Goal: Use online tool/utility: Use online tool/utility

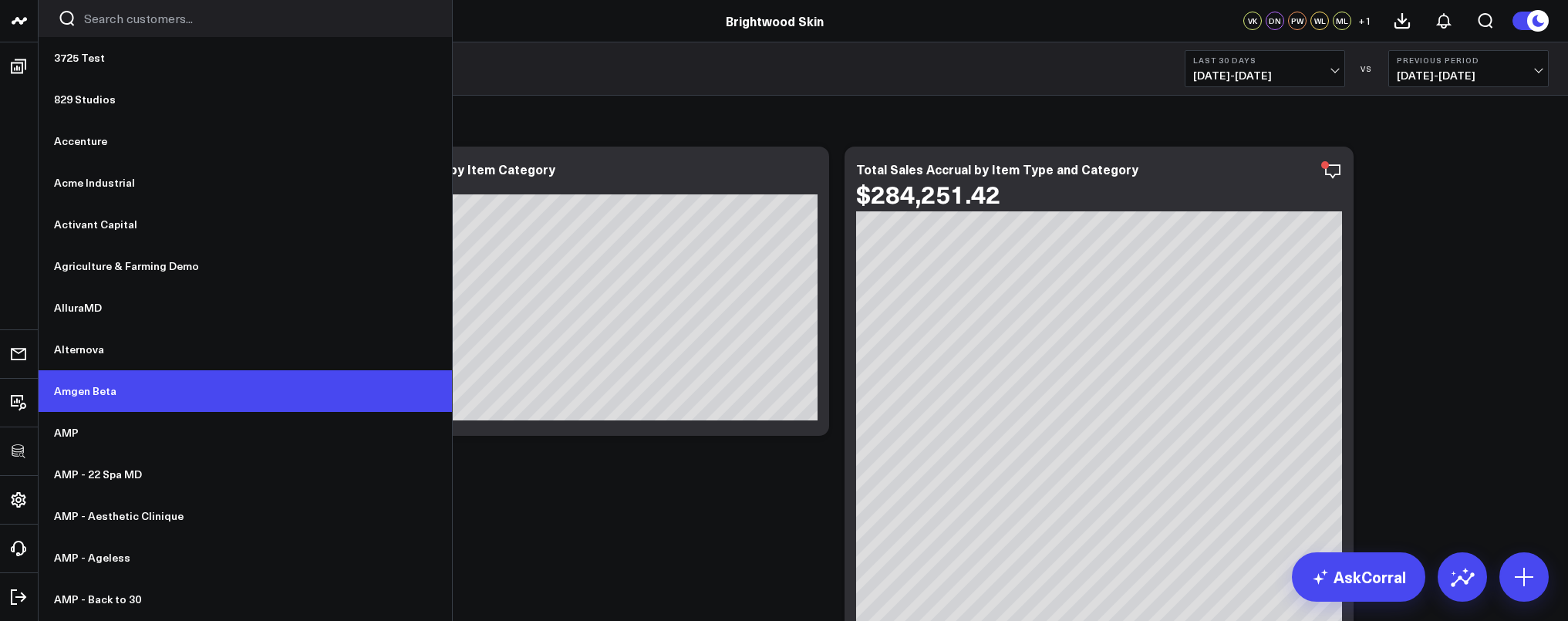
click at [89, 395] on link "Amgen Beta" at bounding box center [246, 391] width 413 height 42
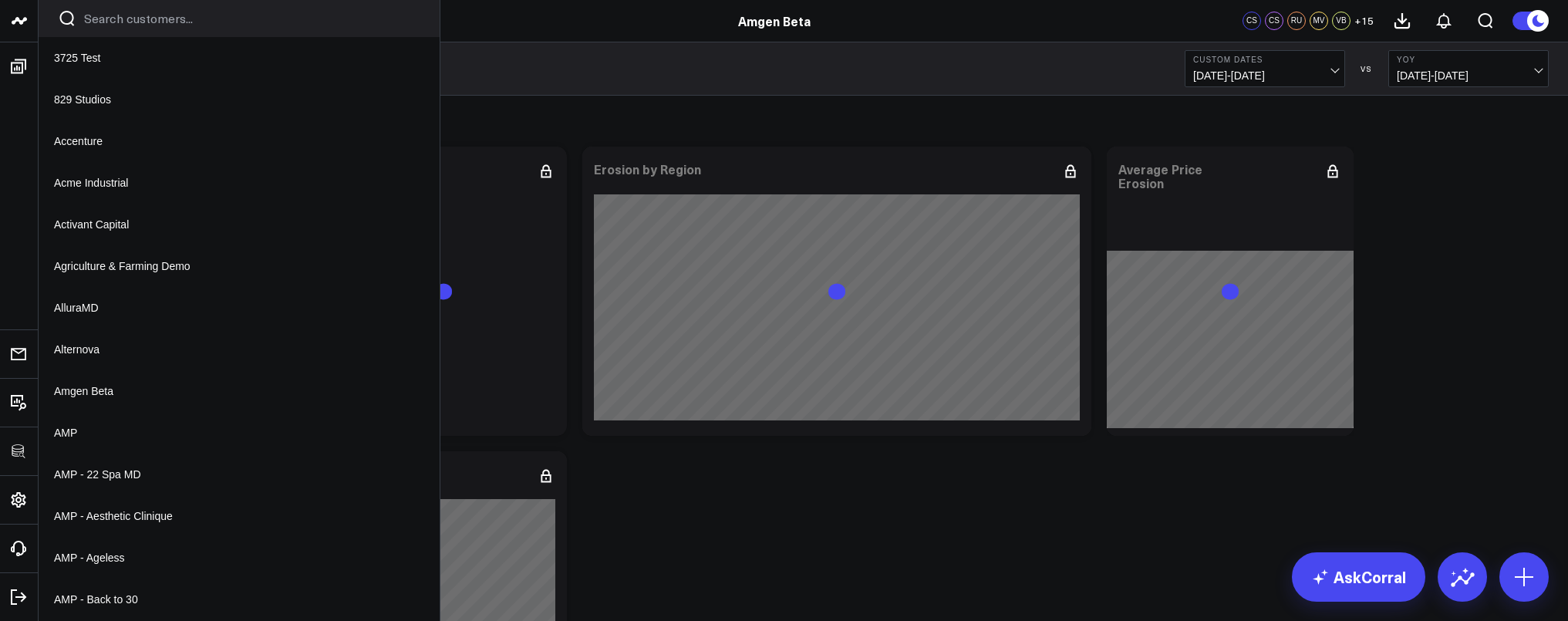
click at [100, 13] on input "Search customers input" at bounding box center [251, 18] width 336 height 17
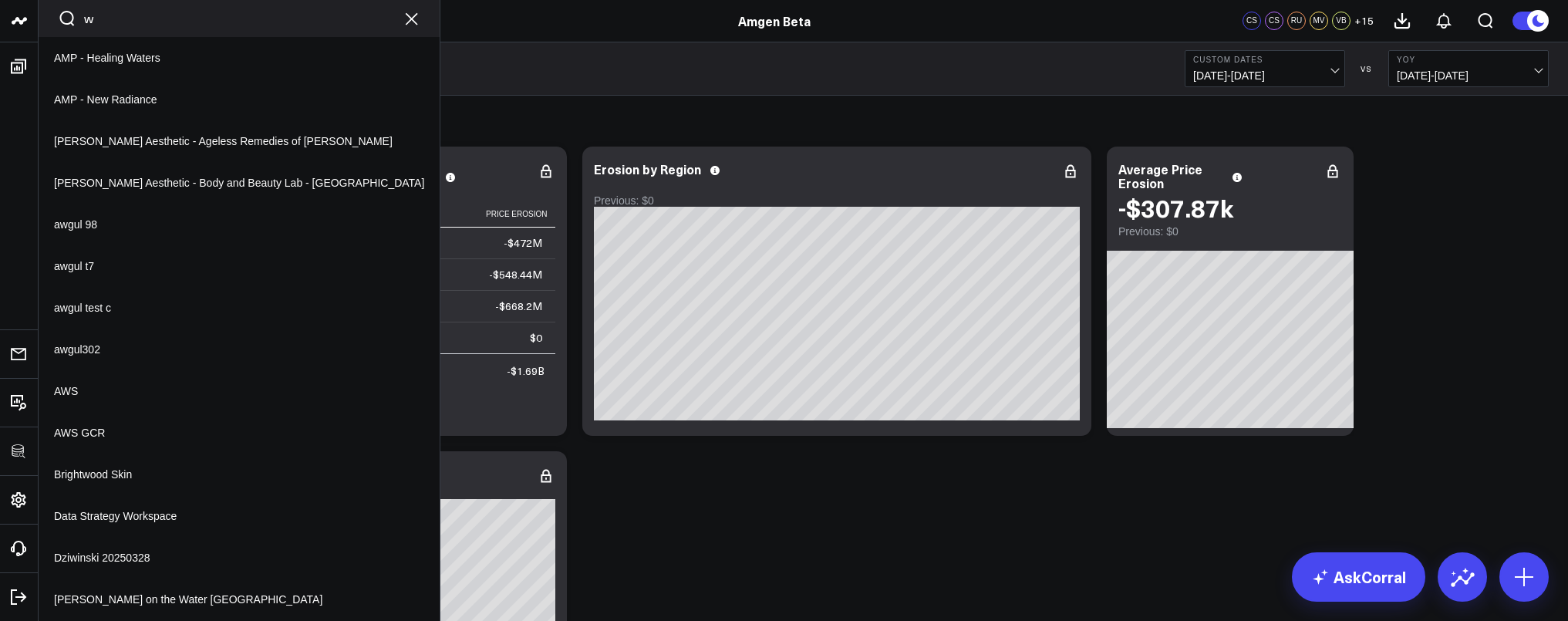
type input "we"
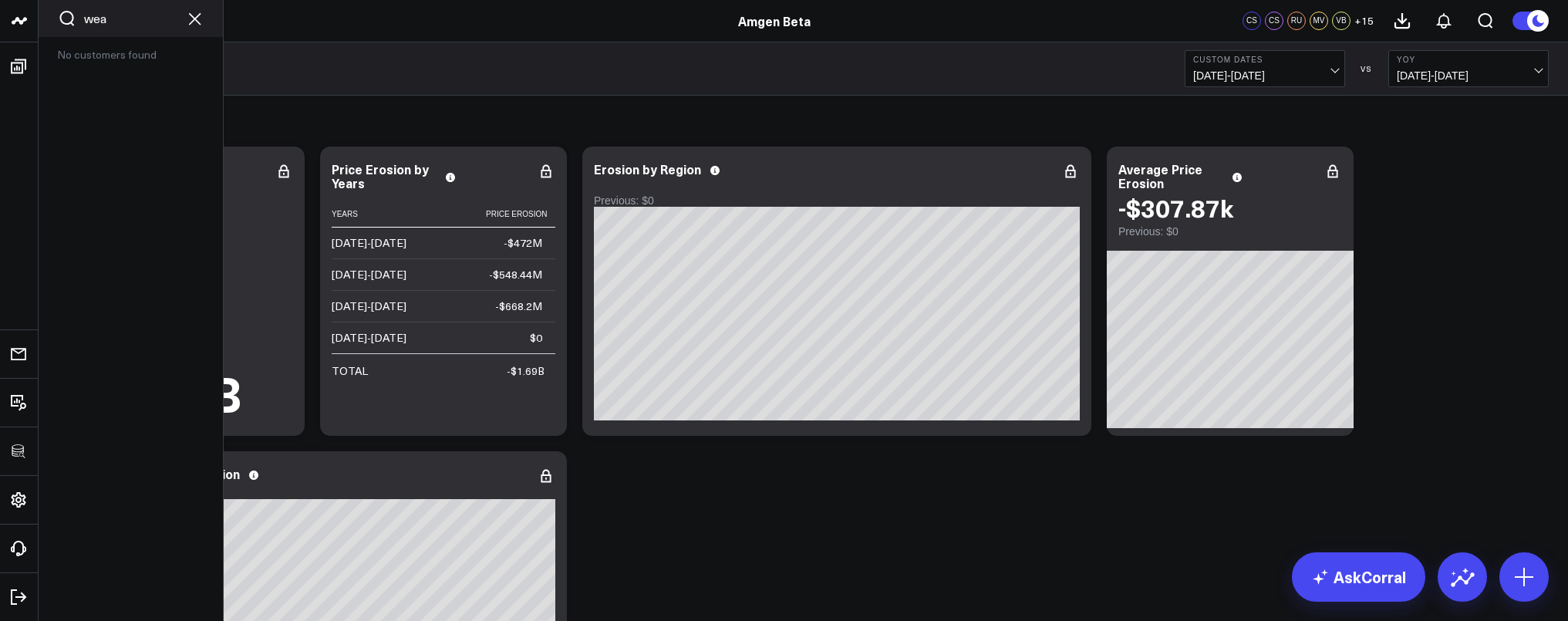
click at [100, 13] on input "wea" at bounding box center [131, 18] width 94 height 17
click at [115, 19] on input "wea" at bounding box center [131, 18] width 94 height 17
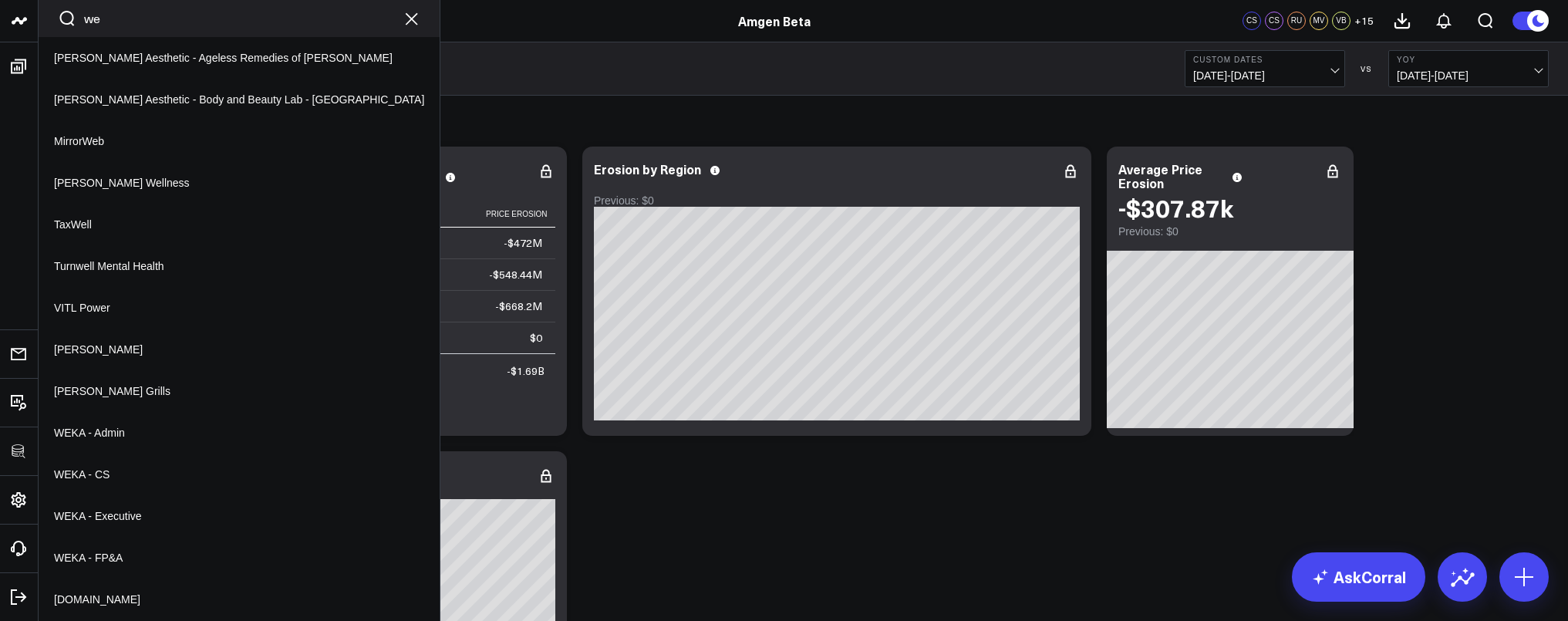
click at [115, 19] on input "we" at bounding box center [239, 18] width 310 height 17
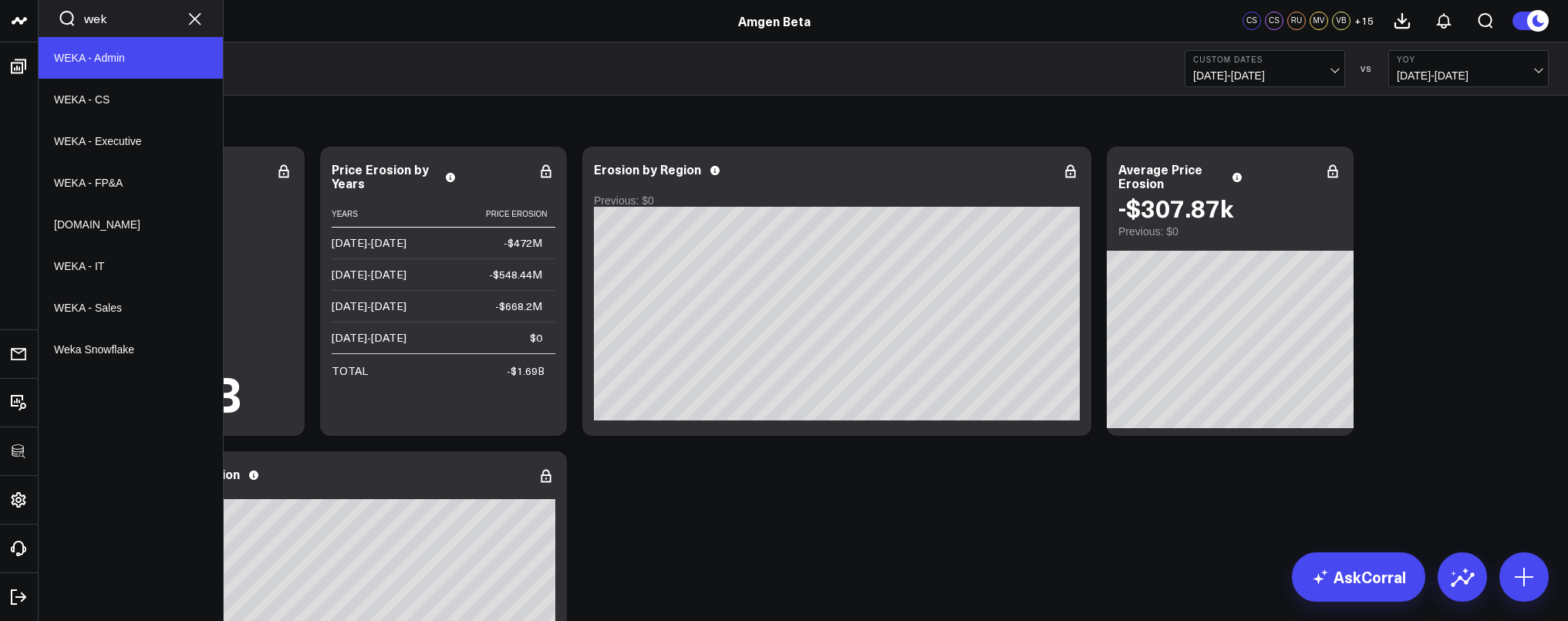
type input "wek"
click at [110, 55] on link "WEKA - Admin" at bounding box center [131, 58] width 184 height 42
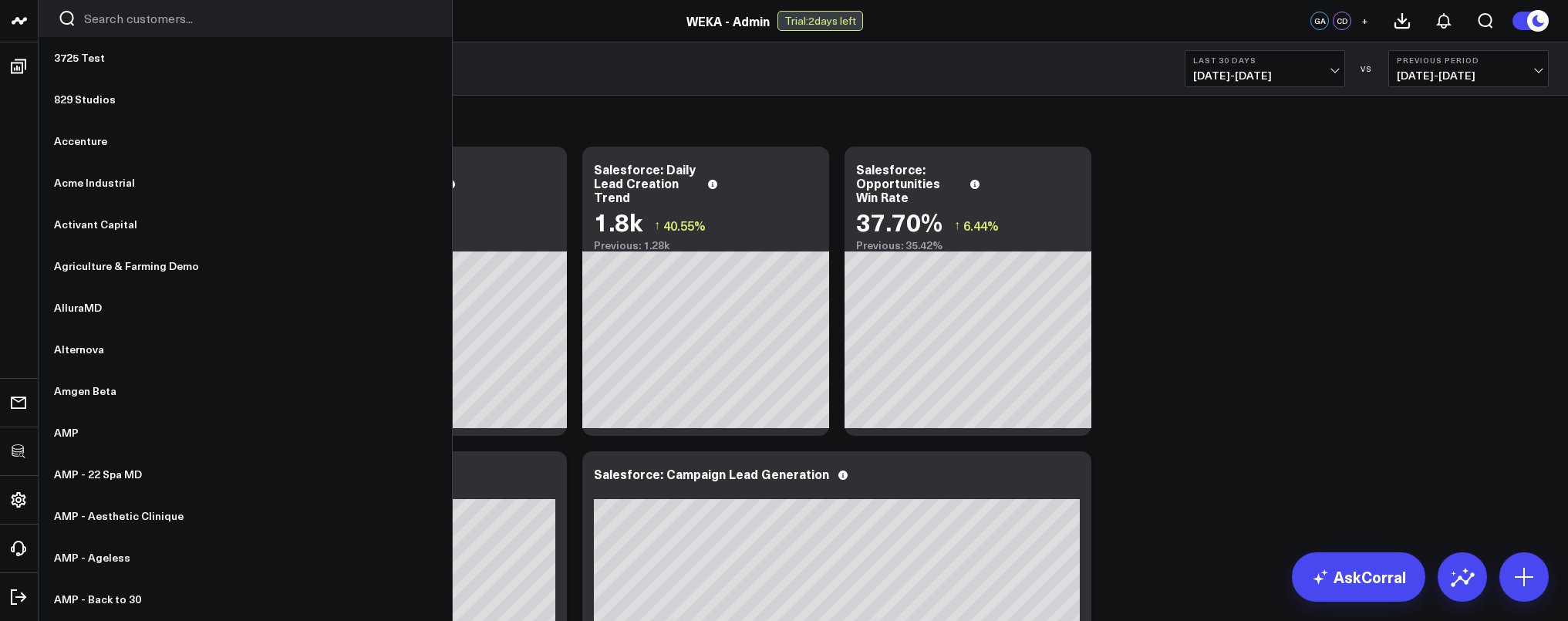
click at [103, 22] on input "Search customers input" at bounding box center [258, 18] width 349 height 17
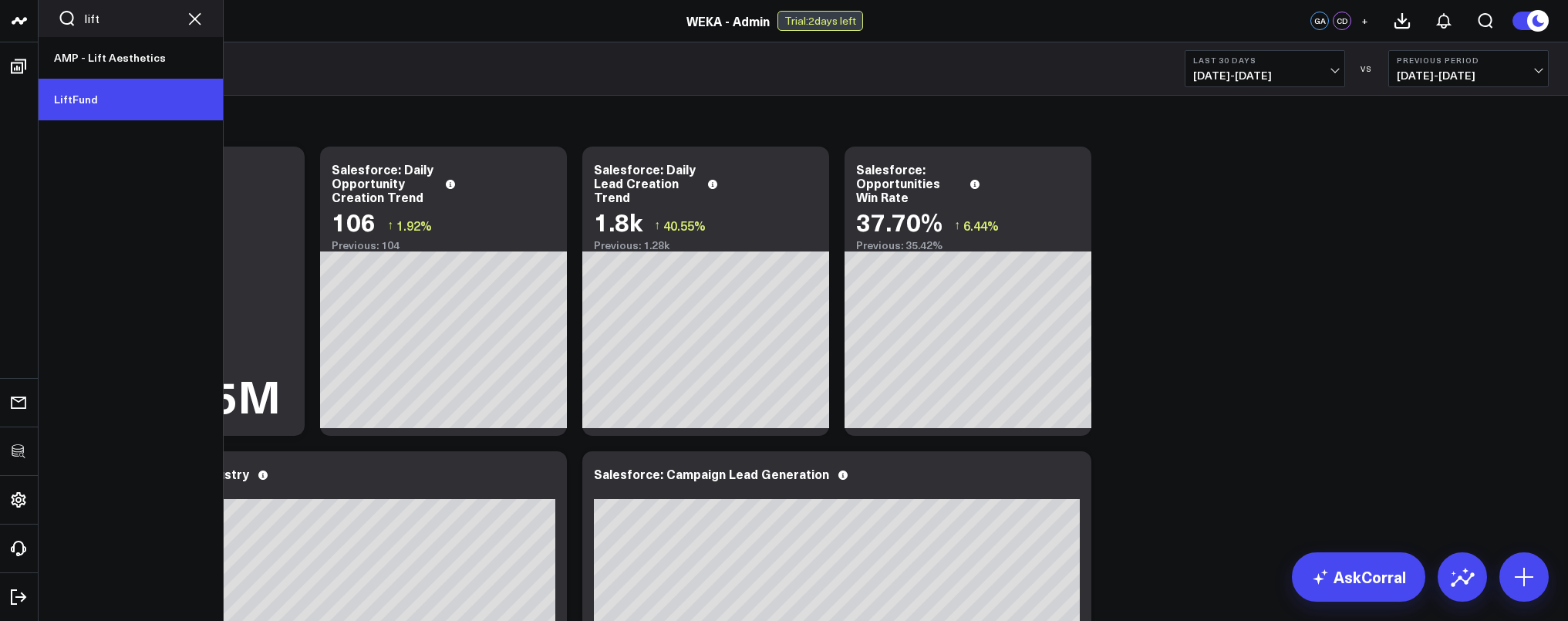
type input "lift"
click at [94, 102] on link "LiftFund" at bounding box center [131, 99] width 184 height 42
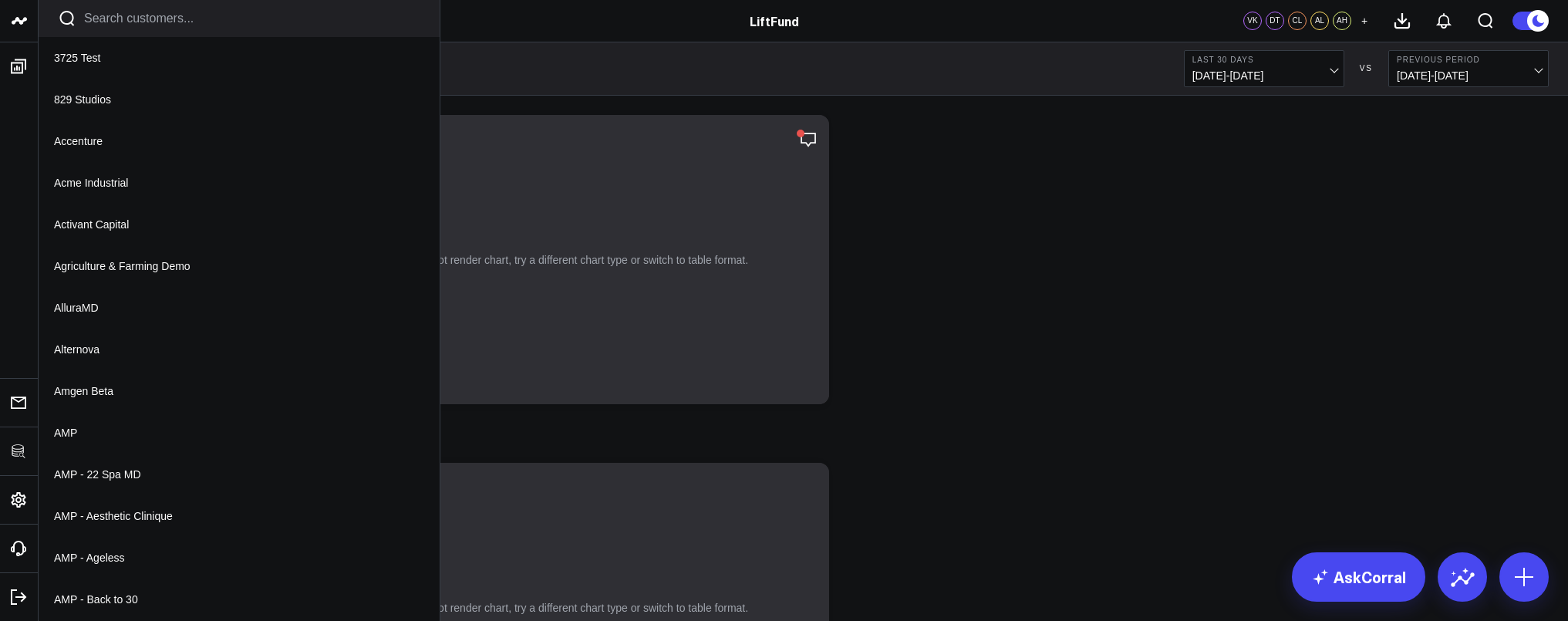
click at [115, 22] on input "Search customers input" at bounding box center [251, 18] width 336 height 17
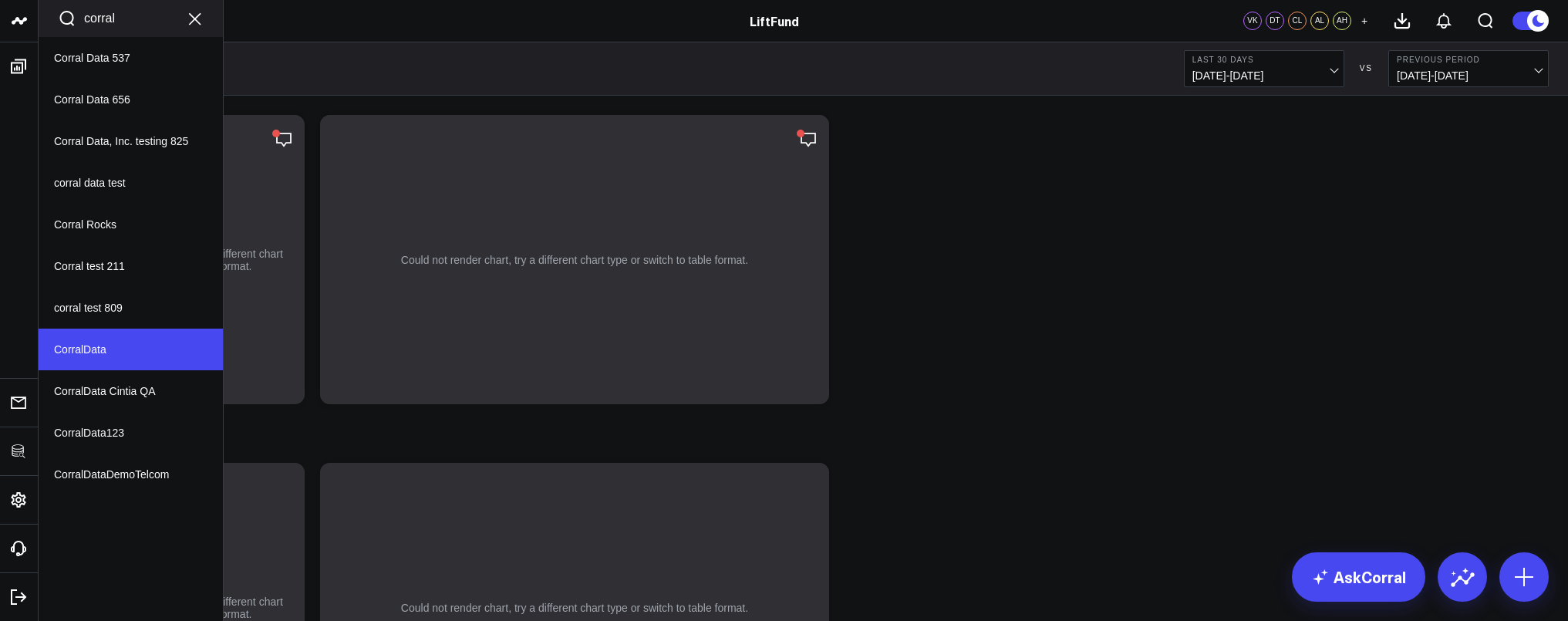
type input "corral"
click at [95, 345] on link "CorralData" at bounding box center [131, 349] width 184 height 42
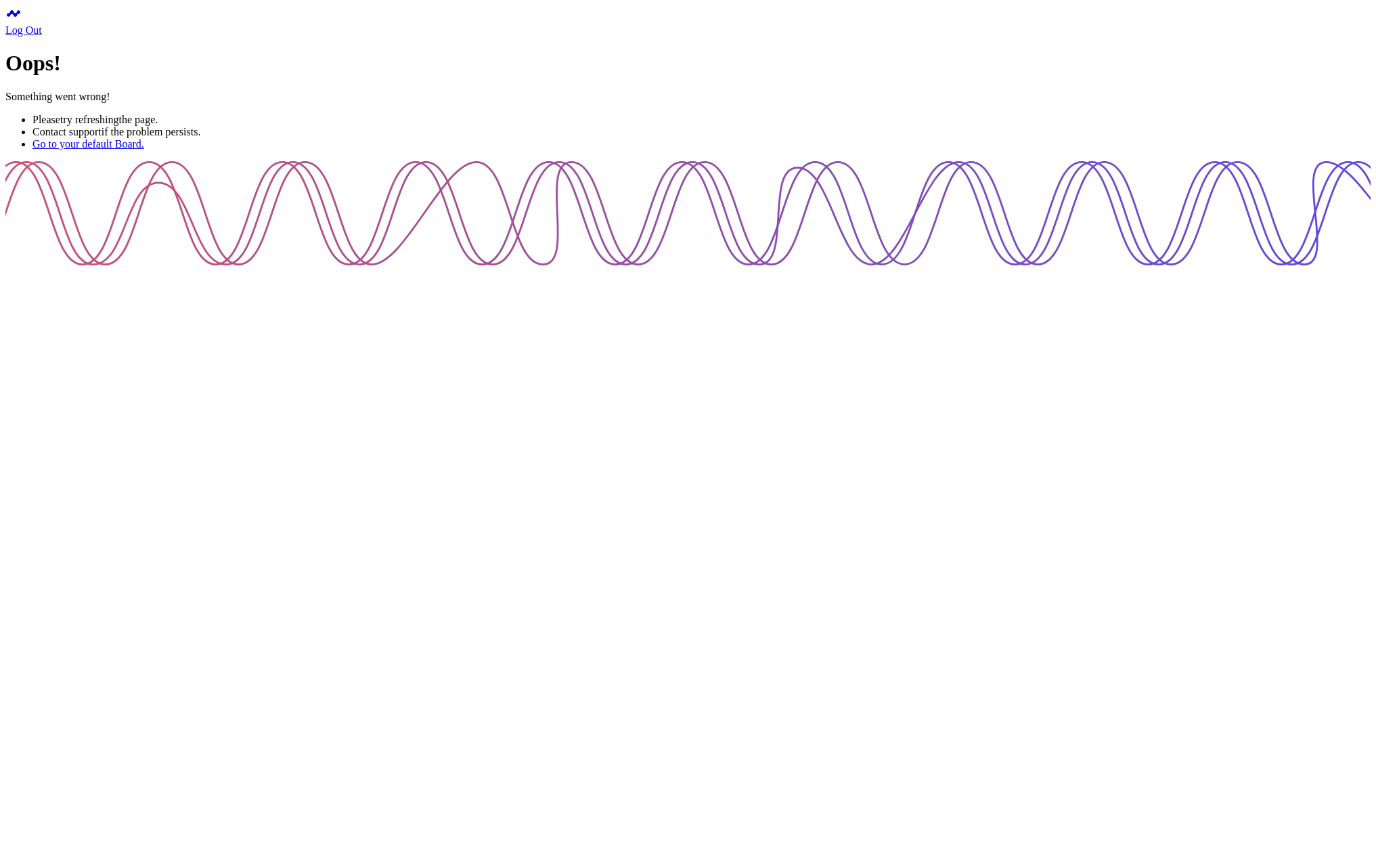
click at [379, 150] on div "Oops! Something went wrong! Please try refreshing the page. Contact support if …" at bounding box center [688, 100] width 1366 height 99
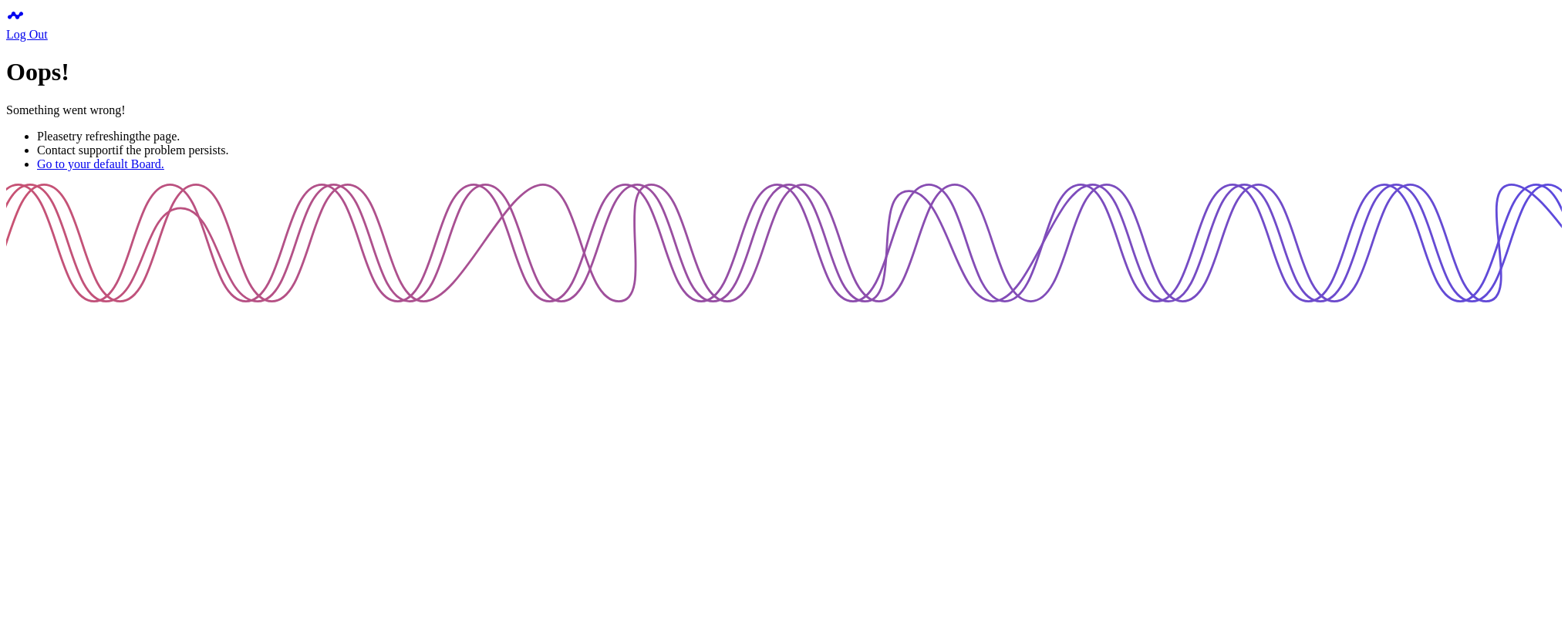
click at [391, 171] on div "Oops! Something went wrong! Please try refreshing the page. Contact support if …" at bounding box center [784, 114] width 1556 height 113
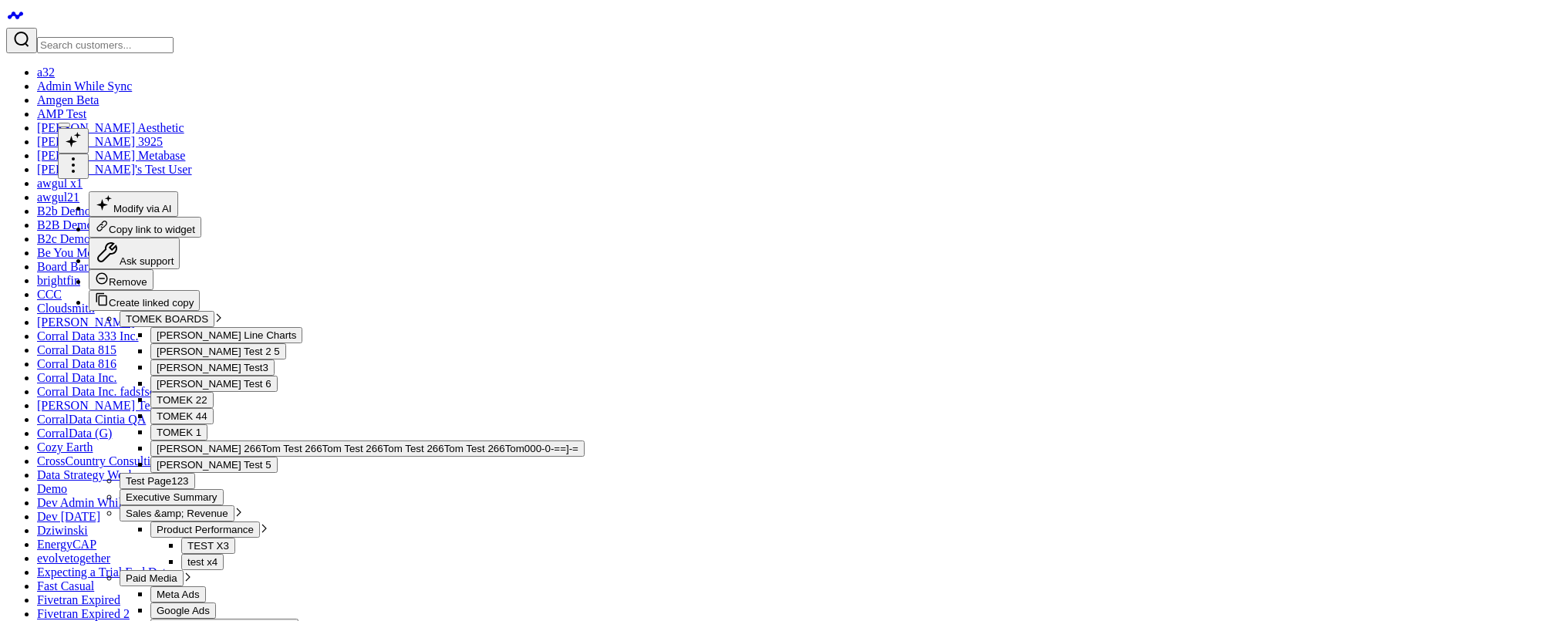
scroll to position [68, 0]
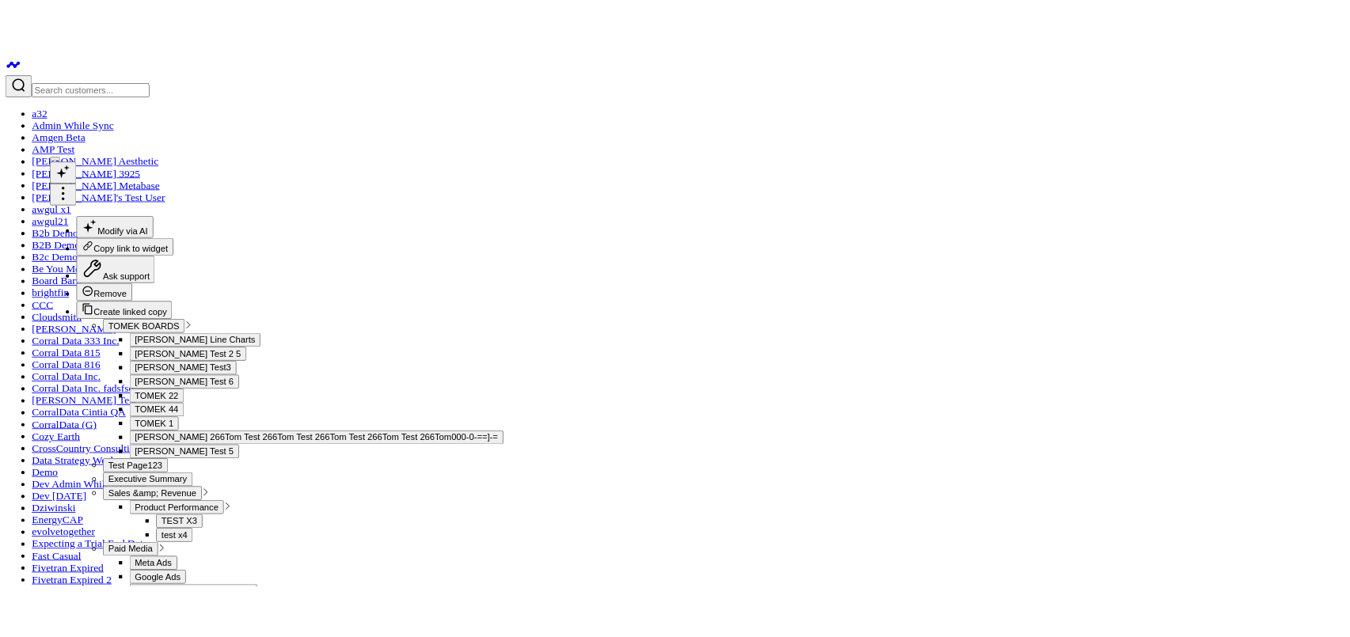
scroll to position [0, 0]
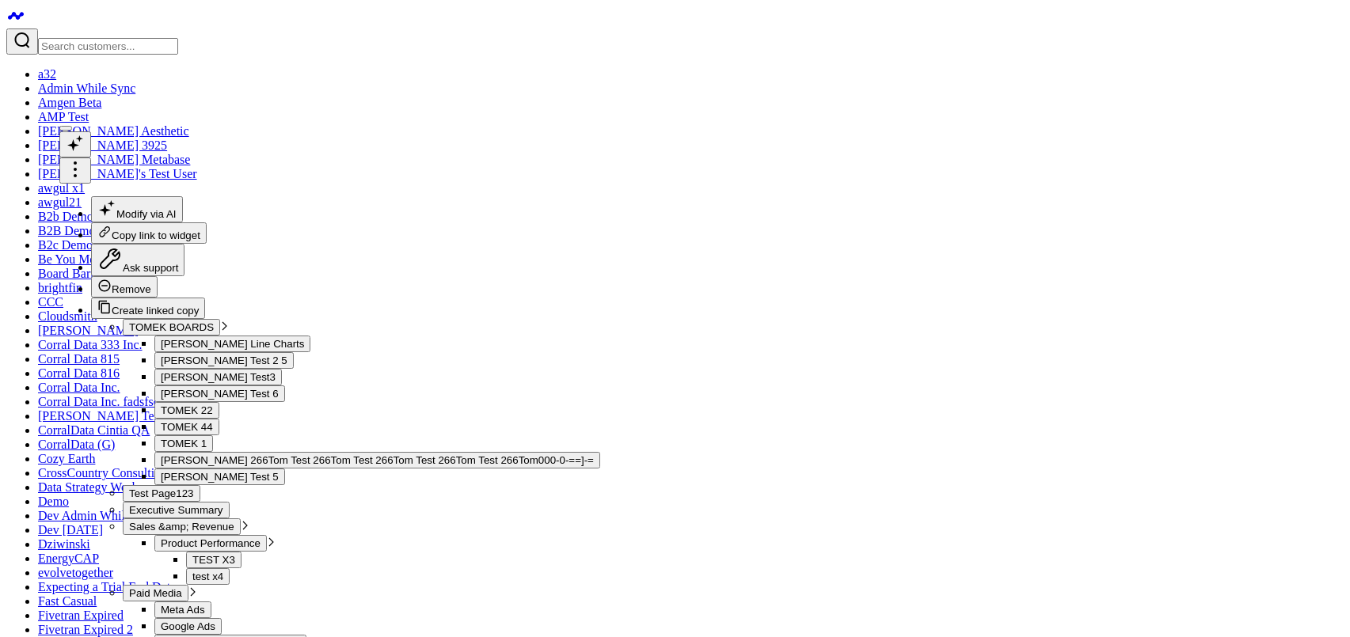
scroll to position [70, 0]
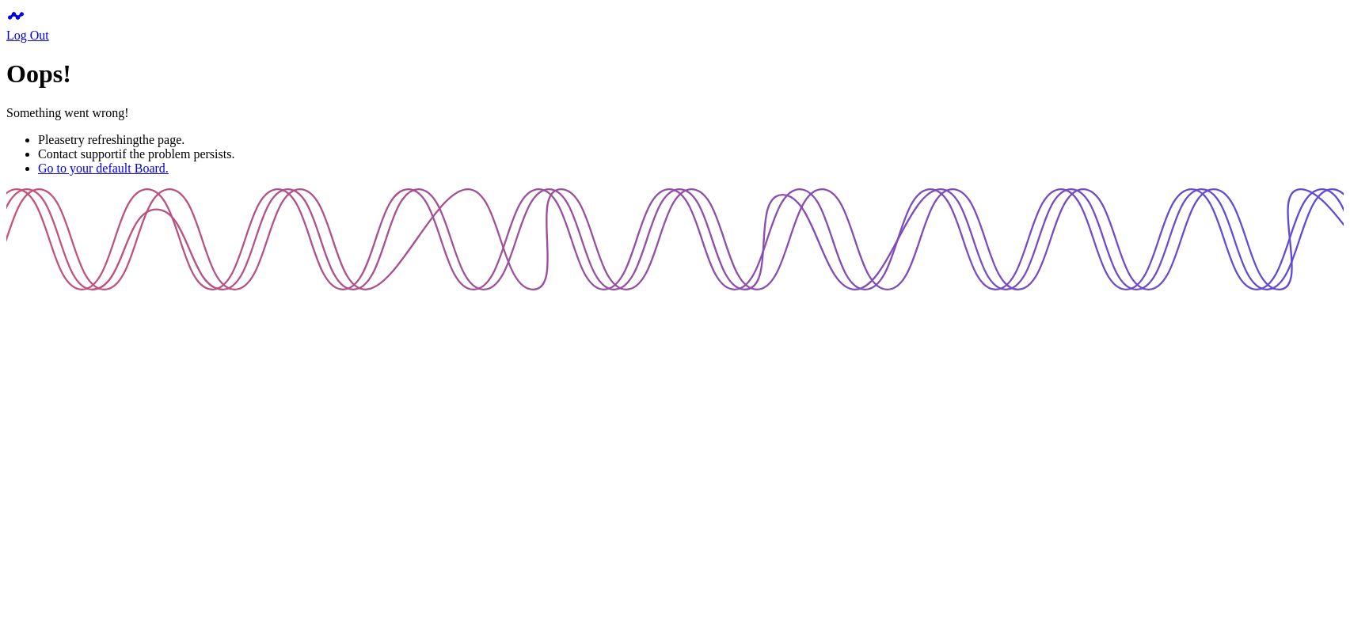
click at [766, 175] on div "Oops! Something went wrong! Please try refreshing the page. Contact support if …" at bounding box center [674, 117] width 1337 height 116
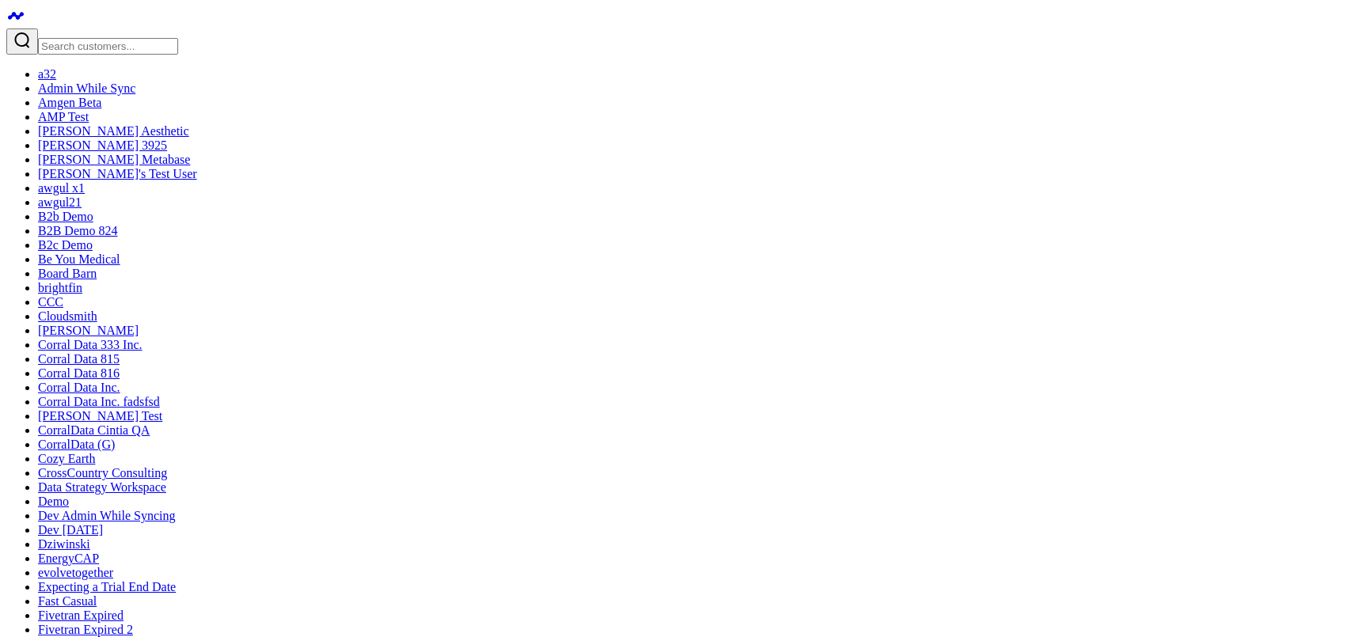
click at [118, 252] on link "Be You Medical" at bounding box center [79, 258] width 82 height 13
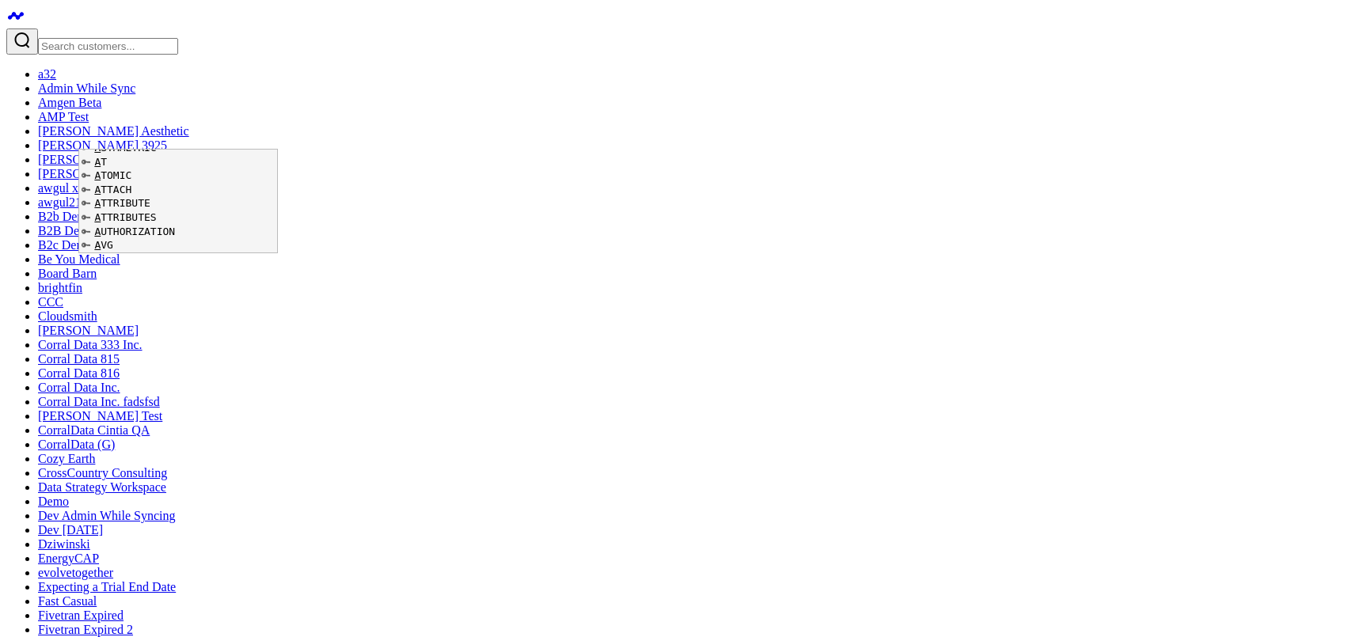
scroll to position [769, 0]
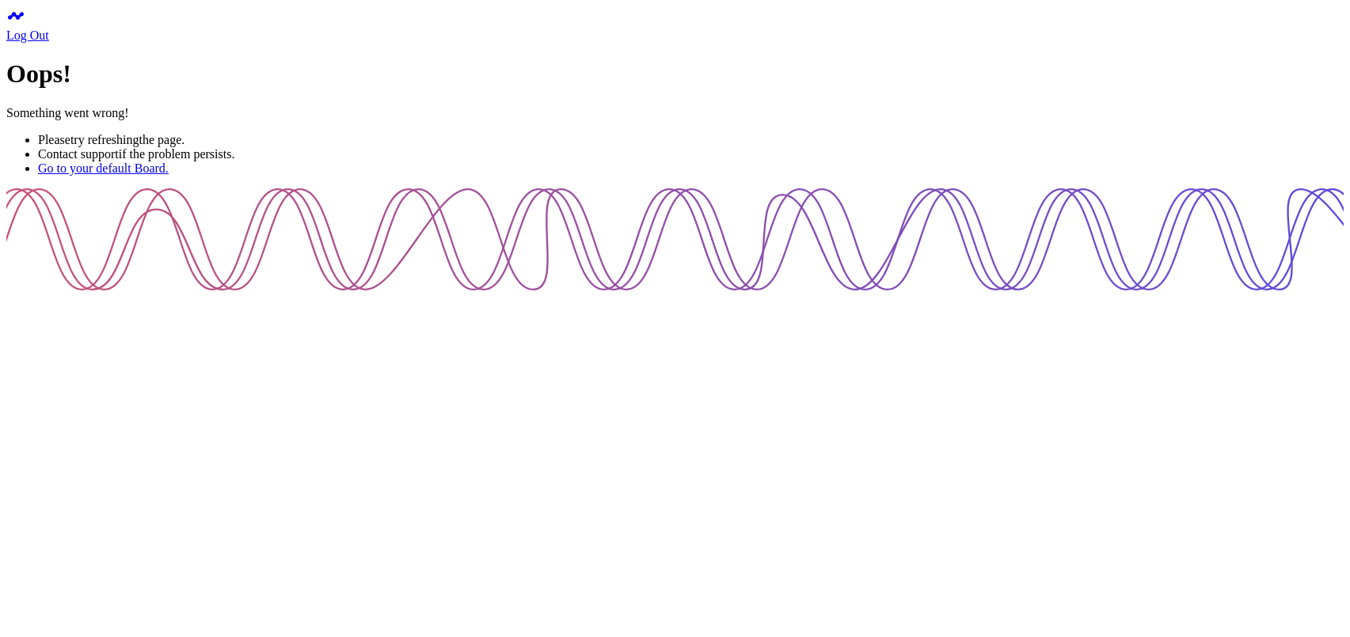
click at [390, 175] on div "Oops! Something went wrong! Please try refreshing the page. Contact support if …" at bounding box center [674, 117] width 1337 height 116
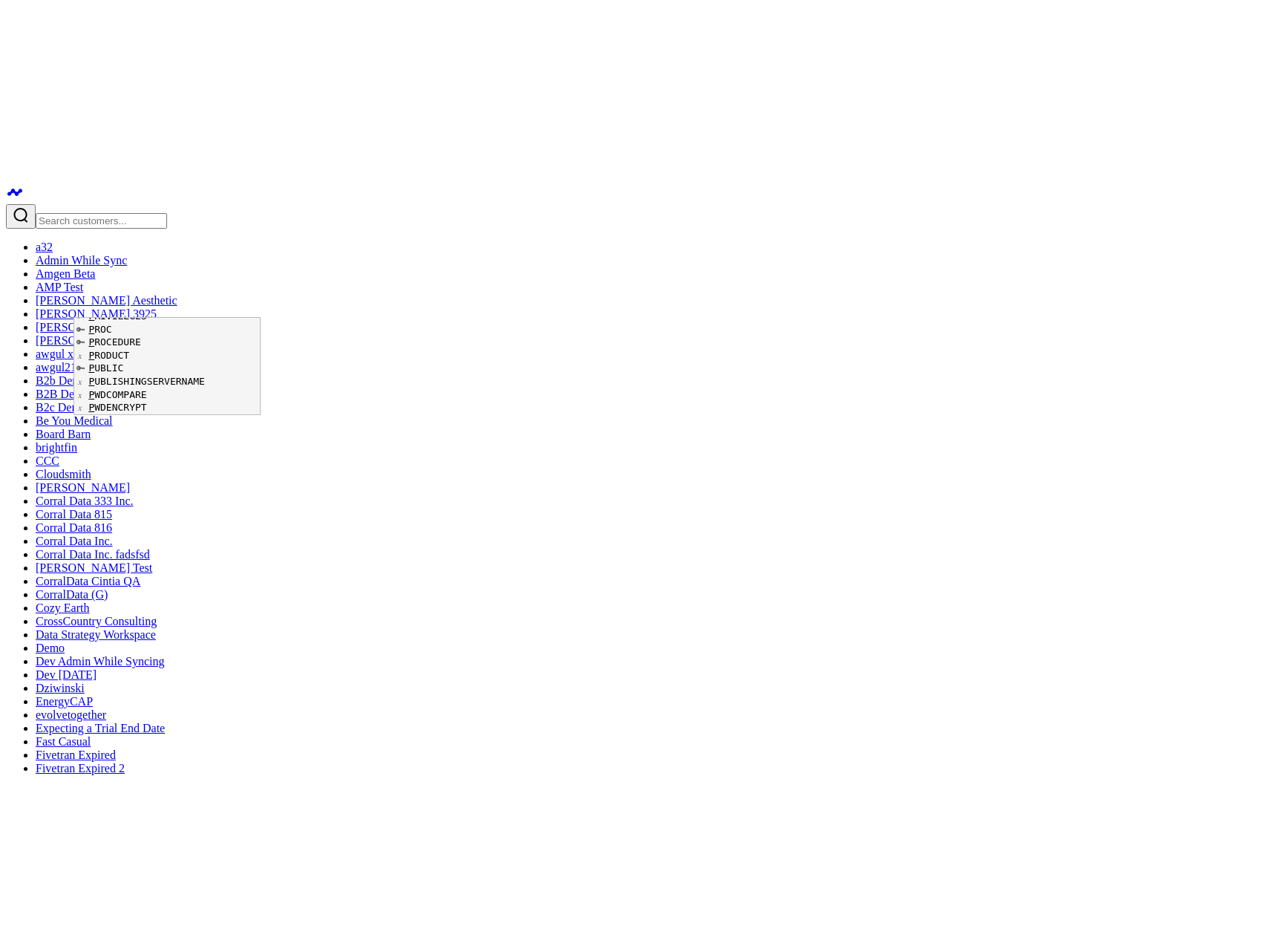
scroll to position [581, 0]
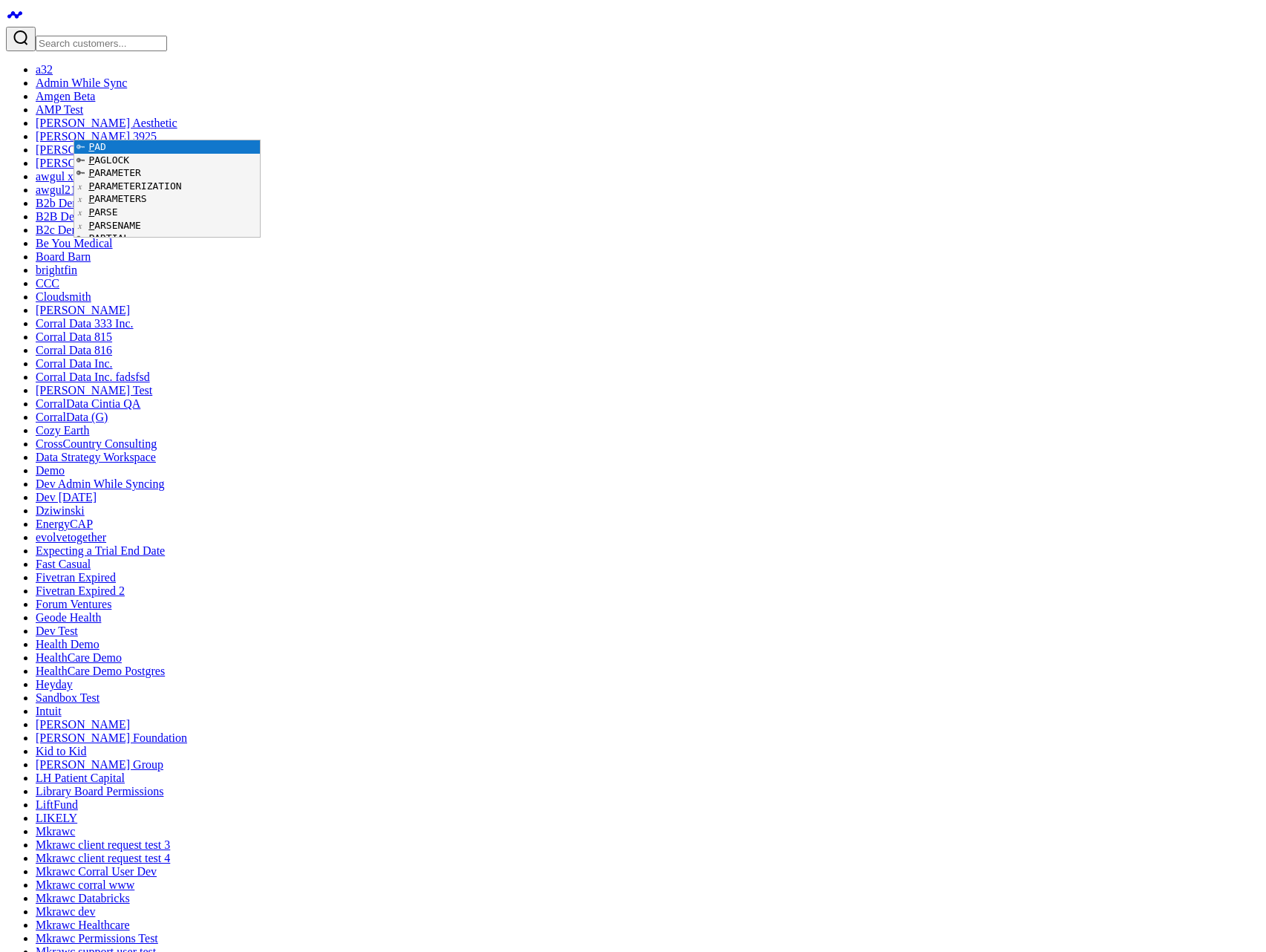
scroll to position [479, 0]
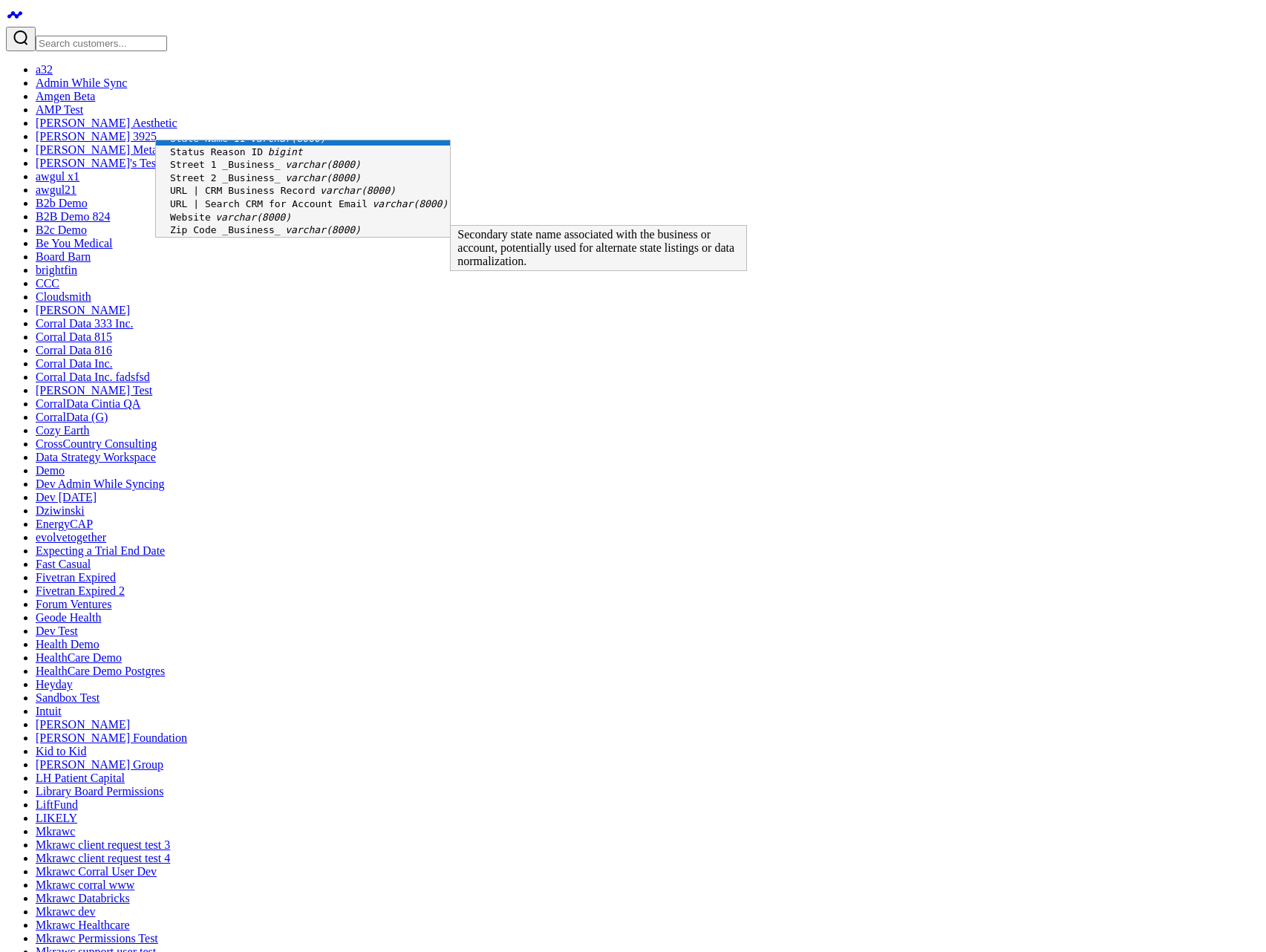
scroll to position [494, 0]
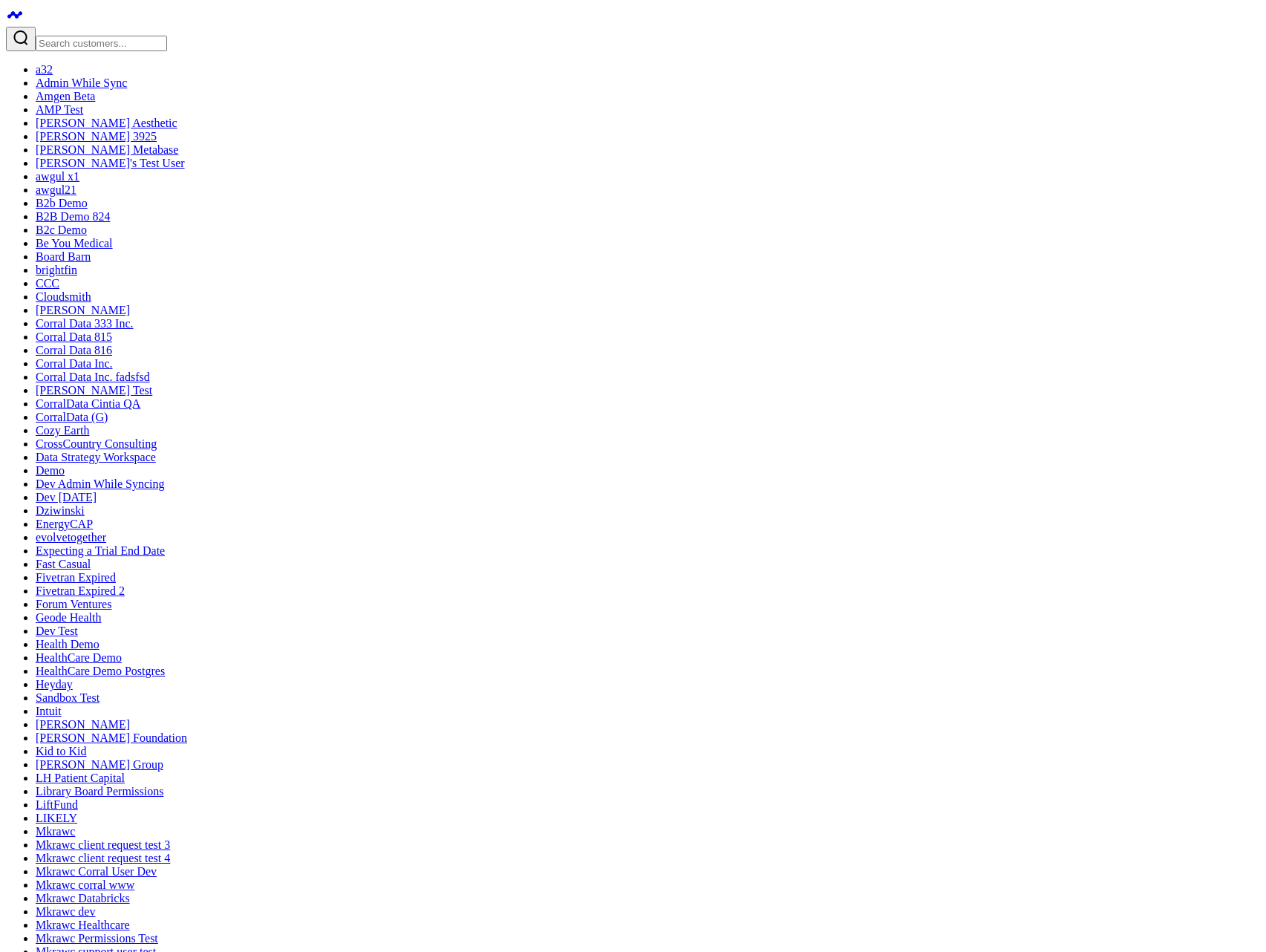
click at [101, 618] on link "Geode Health" at bounding box center [68, 616] width 66 height 12
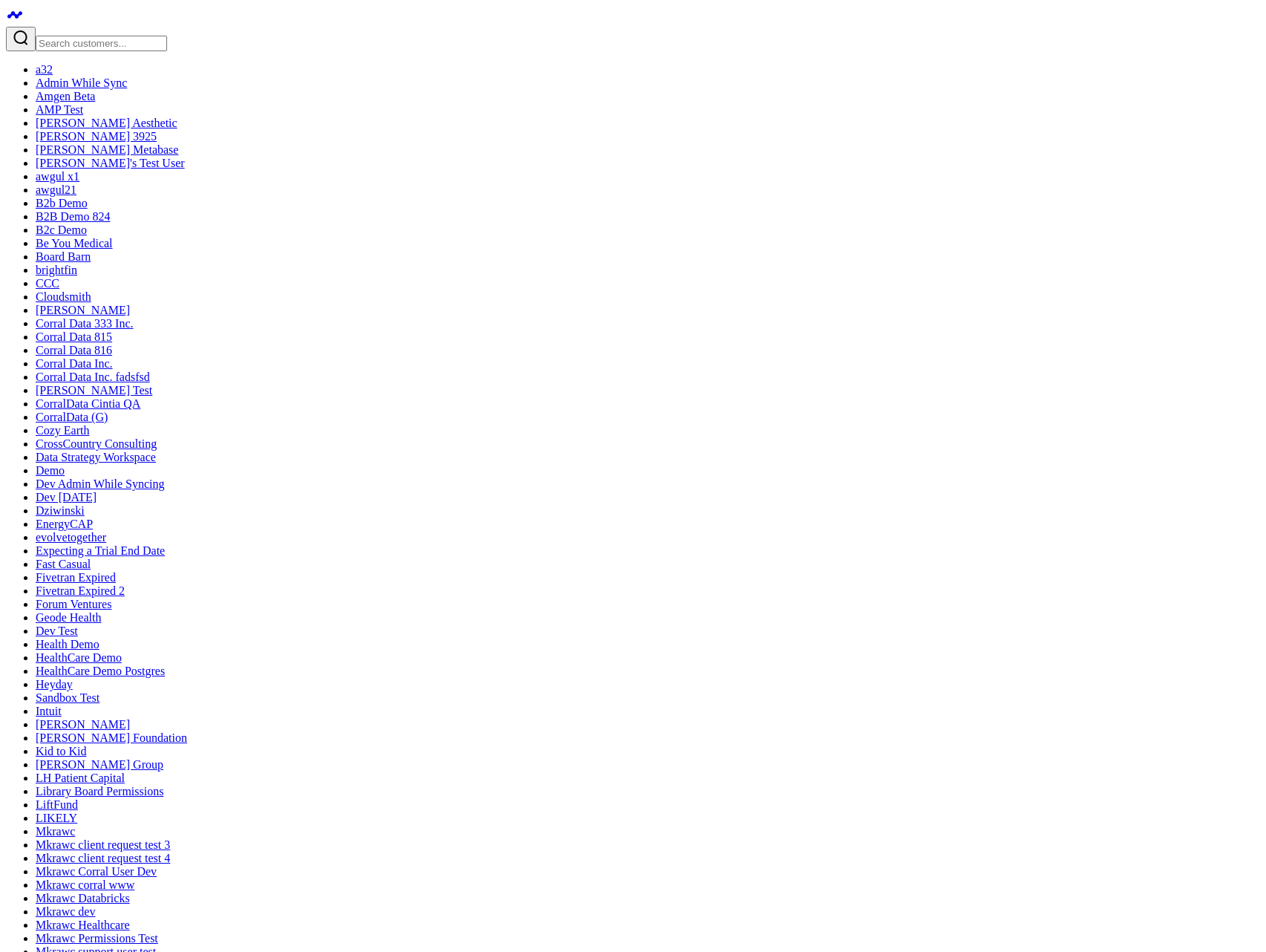
click at [105, 36] on input "Search customers input" at bounding box center [101, 43] width 131 height 16
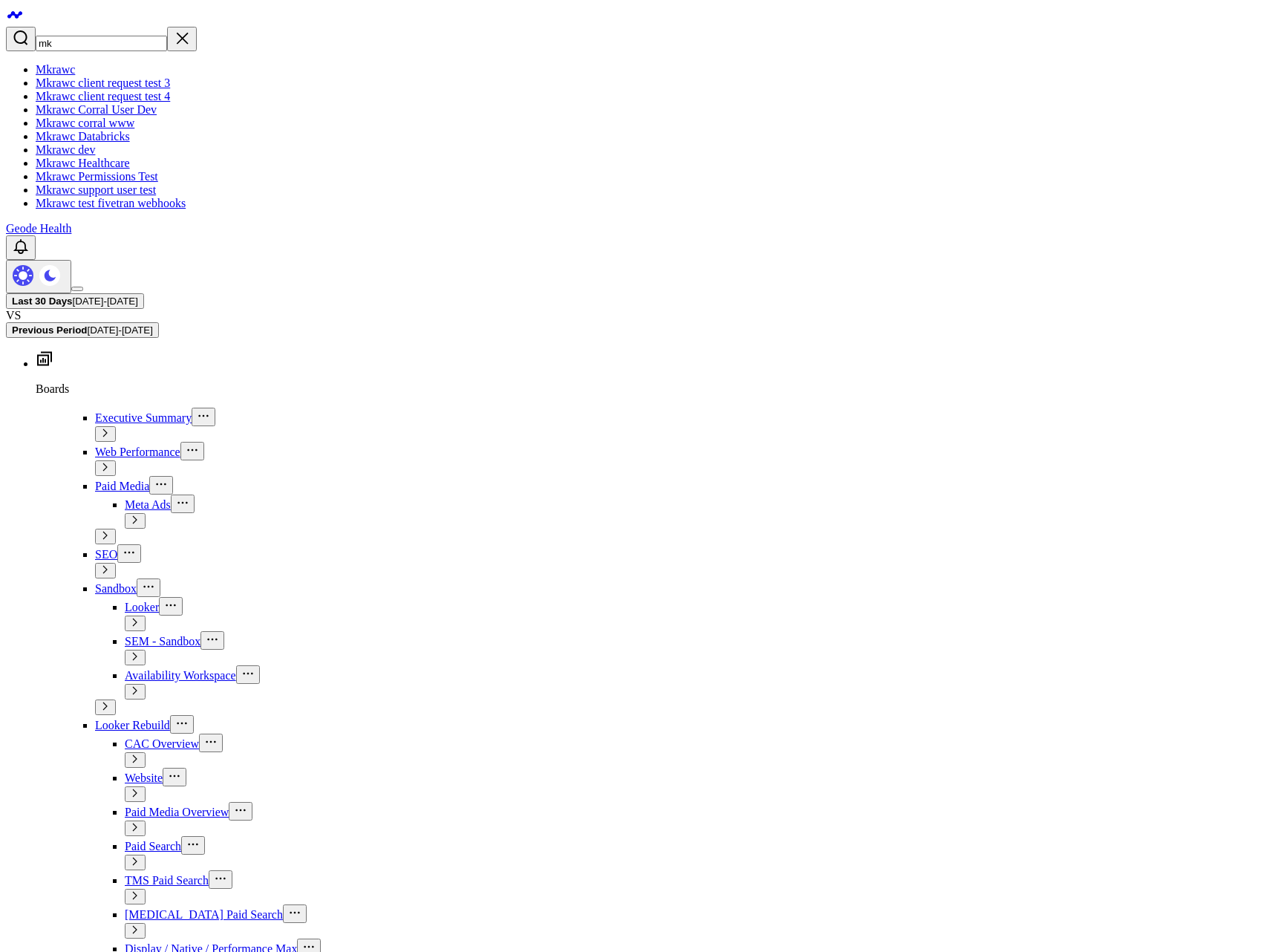
type input "mk"
click at [91, 156] on link "Mkrawc dev" at bounding box center [65, 149] width 59 height 12
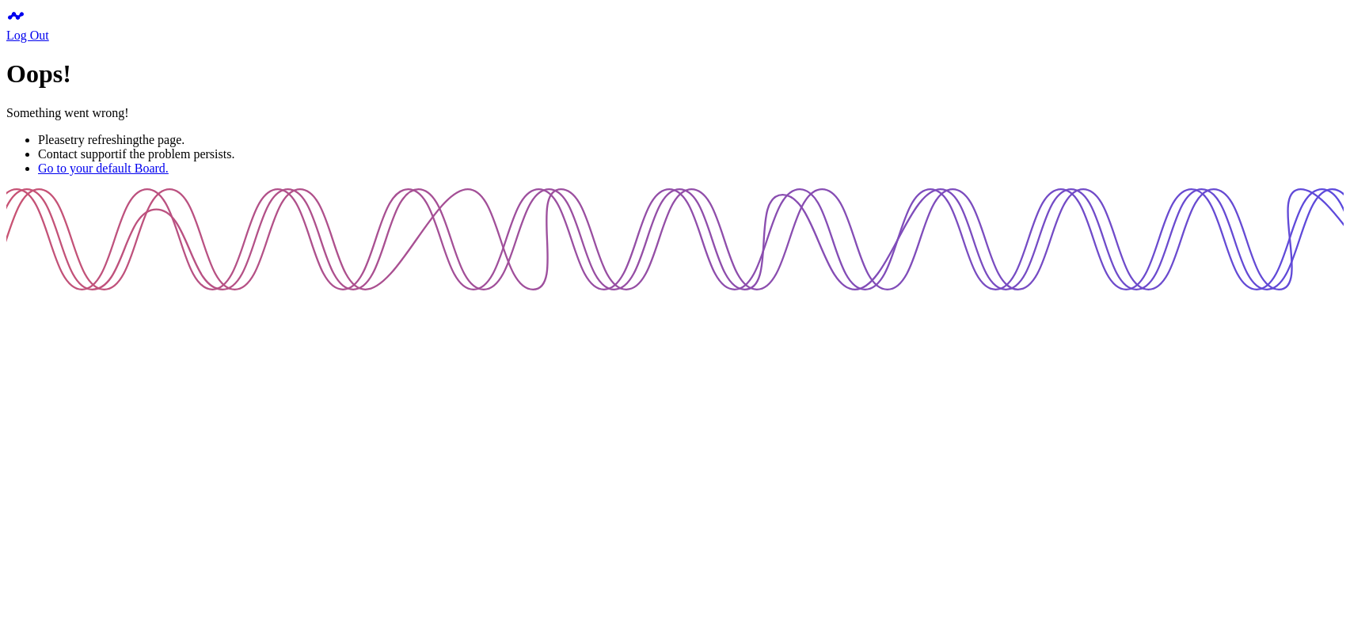
click at [6, 175] on div "Oops! Something went wrong! Please try refreshing the page. Contact support if …" at bounding box center [674, 117] width 1337 height 116
click at [294, 175] on div "Oops! Something went wrong! Please try refreshing the page. Contact support if …" at bounding box center [674, 117] width 1337 height 116
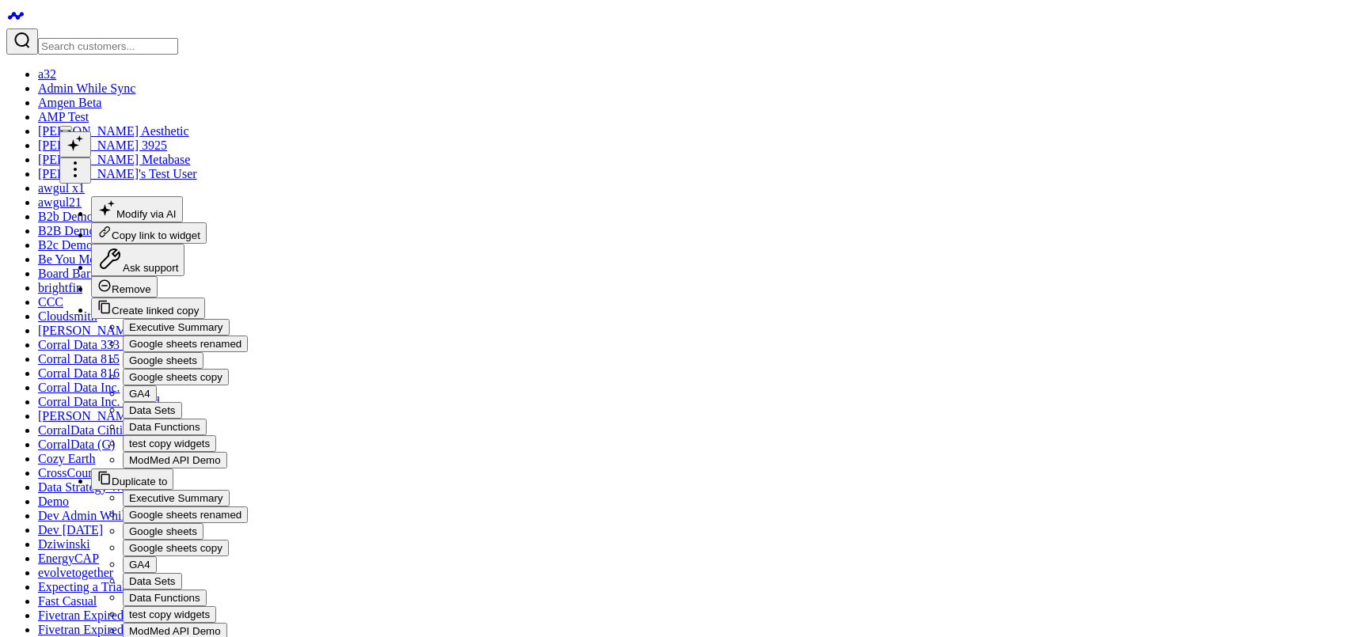
scroll to position [70, 0]
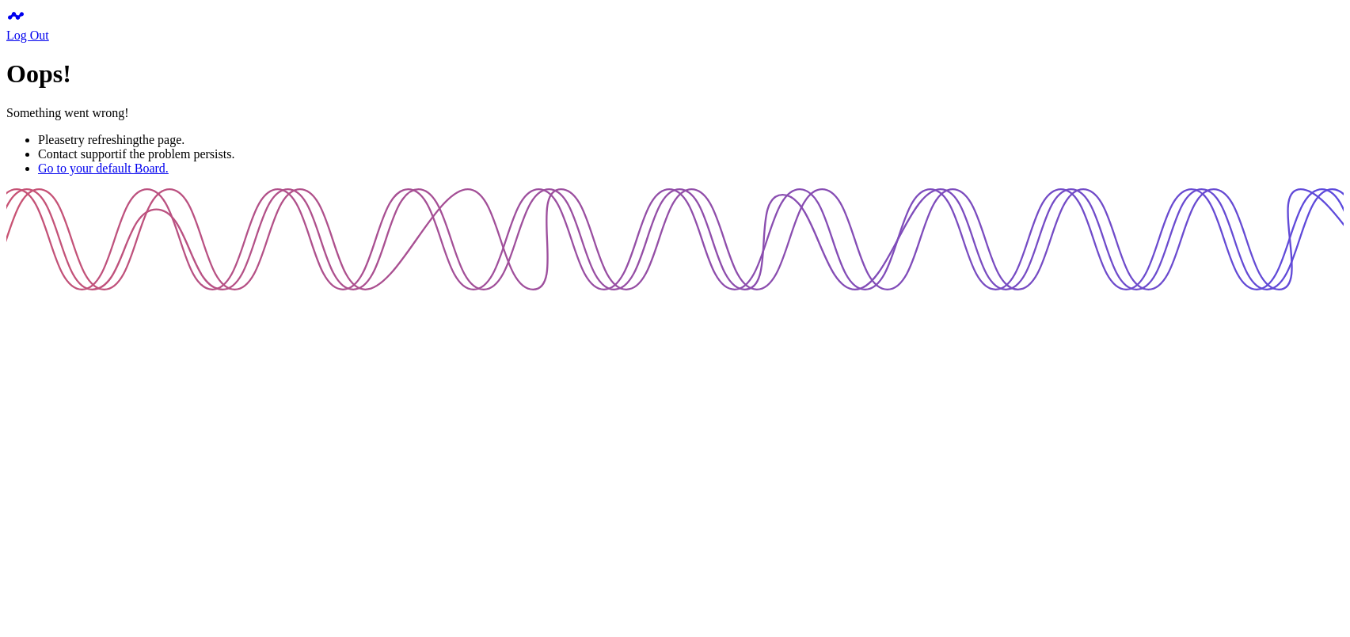
click at [398, 175] on div "Oops! Something went wrong! Please try refreshing the page. Contact support if …" at bounding box center [674, 117] width 1337 height 116
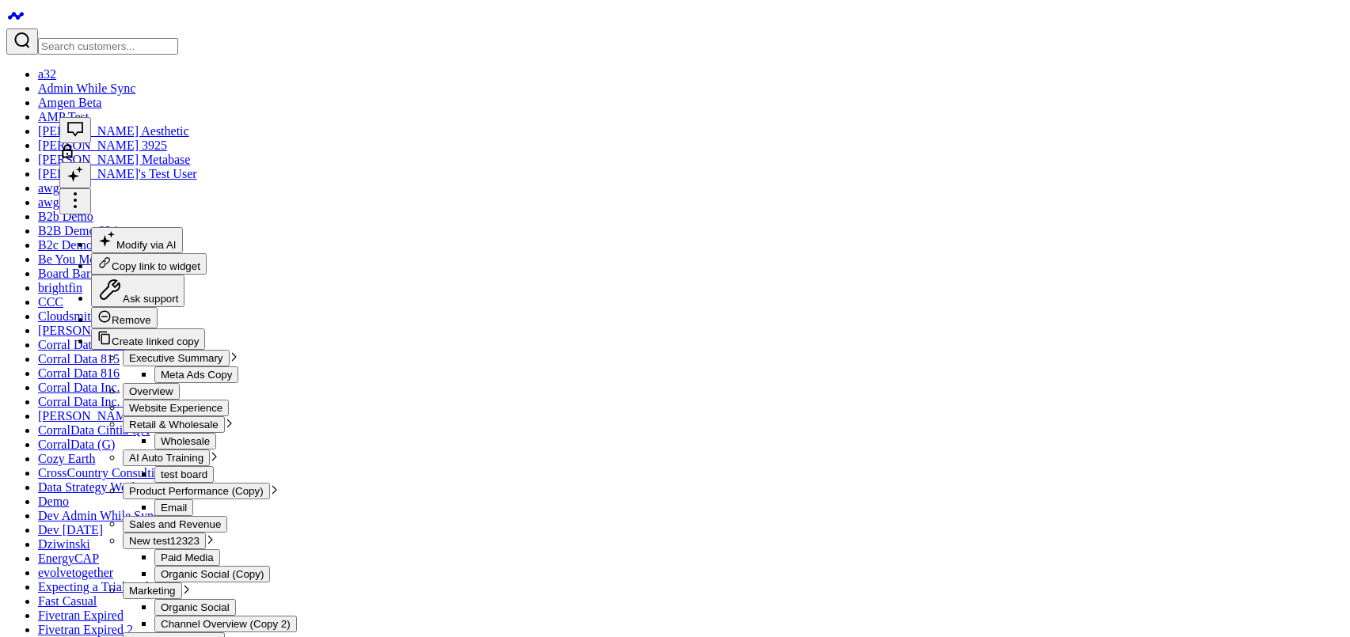
scroll to position [70, 0]
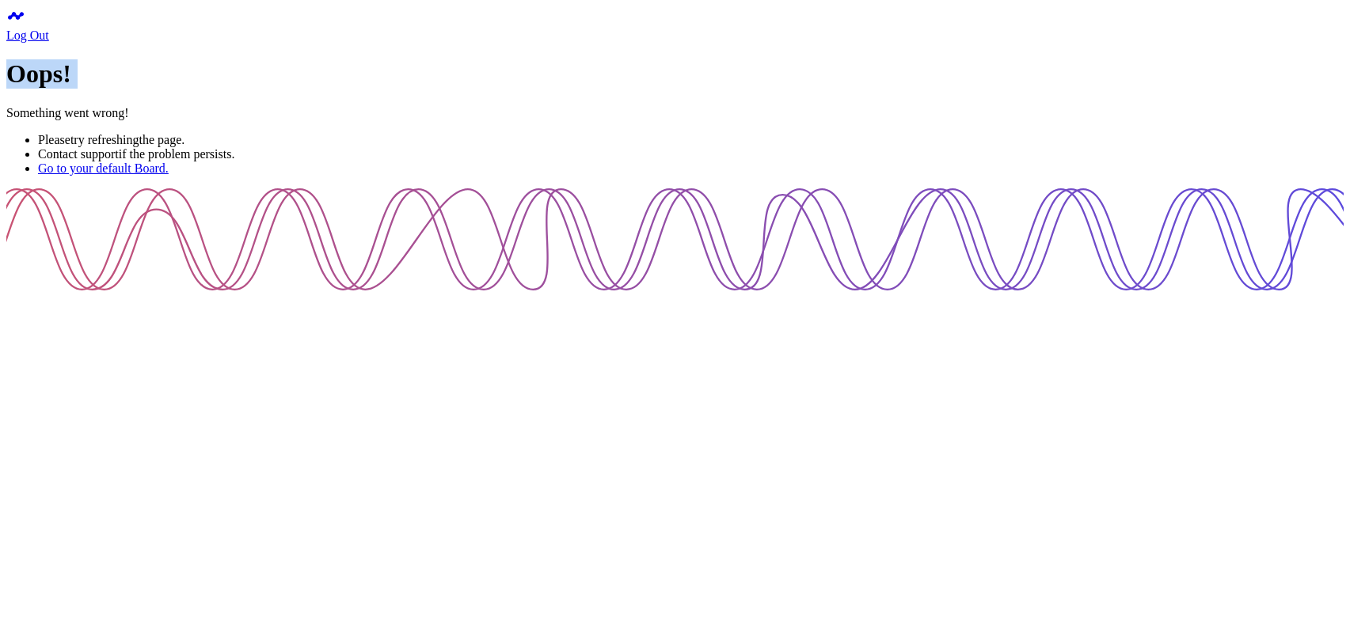
drag, startPoint x: 199, startPoint y: 219, endPoint x: 164, endPoint y: 2, distance: 219.8
click at [165, 140] on div "Oops! Something went wrong! Please try refreshing the page. Contact support if …" at bounding box center [674, 117] width 1337 height 116
click at [276, 175] on div "Oops! Something went wrong! Please try refreshing the page. Contact support if …" at bounding box center [674, 117] width 1337 height 116
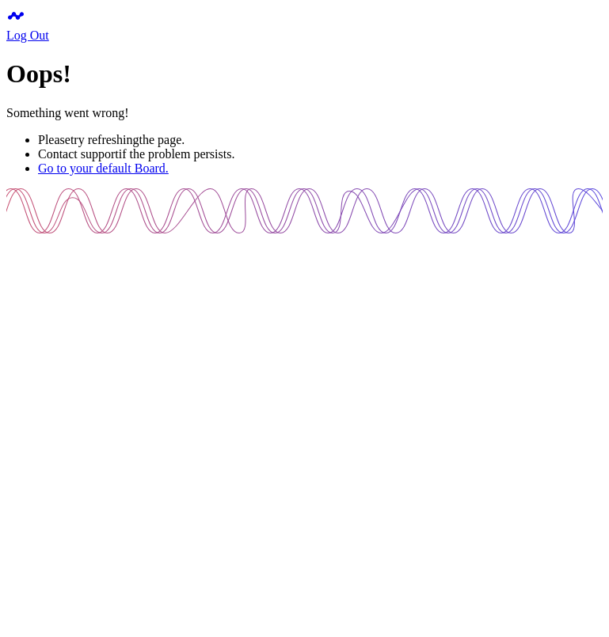
click at [118, 175] on div "Oops! Something went wrong! Please try refreshing the page. Contact support if …" at bounding box center [304, 117] width 596 height 116
click at [6, 175] on div "Oops! Something went wrong! Please try refreshing the page. Contact support if …" at bounding box center [304, 117] width 596 height 116
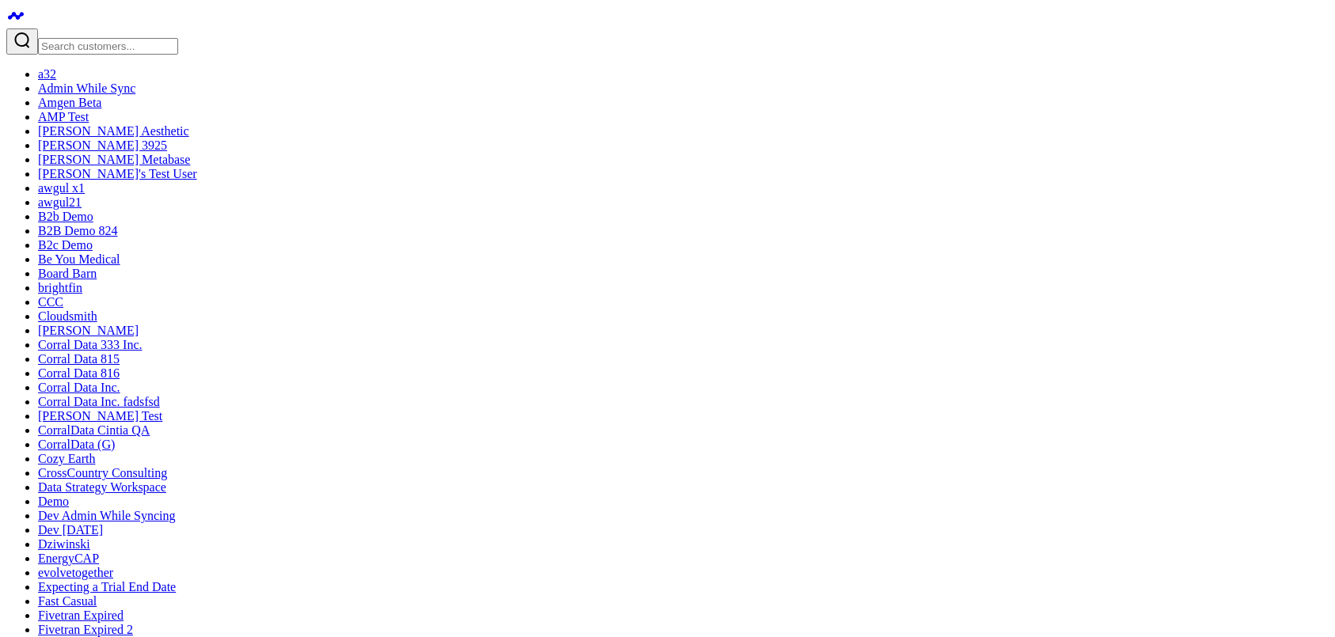
click at [139, 28] on div at bounding box center [667, 41] width 1322 height 26
click at [135, 38] on input "Search customers input" at bounding box center [108, 46] width 140 height 17
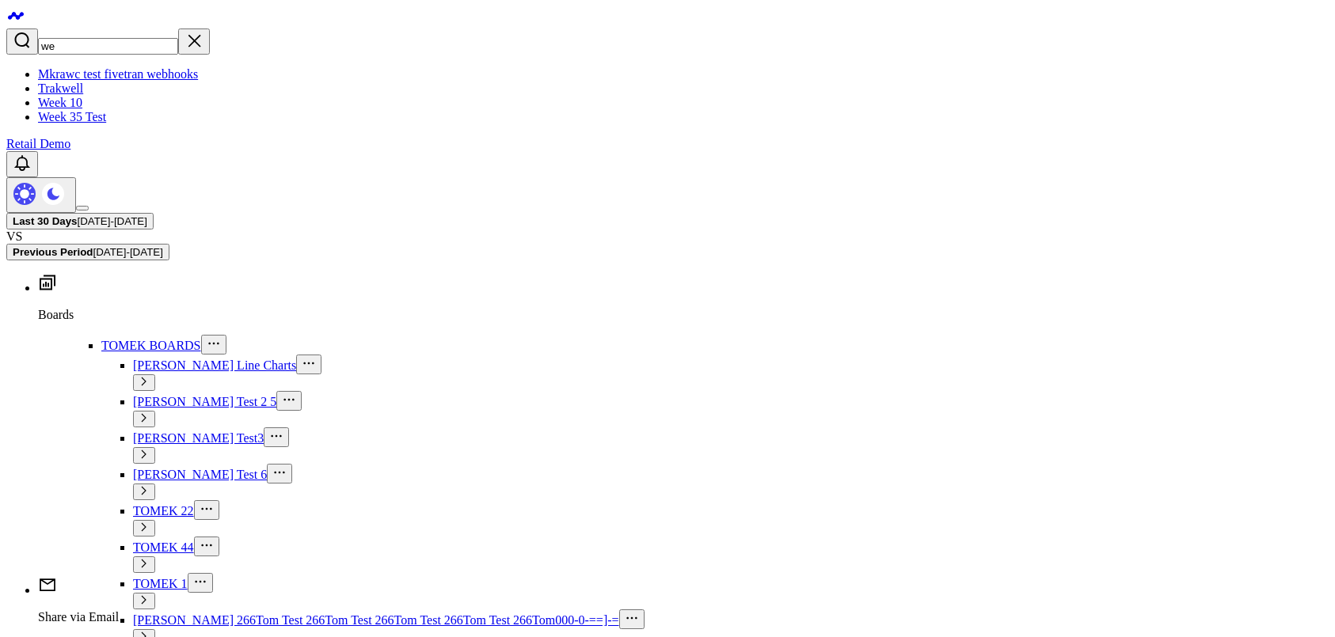
type input "we"
click at [330, 137] on div "Retail Demo" at bounding box center [667, 144] width 1322 height 14
